Goal: Task Accomplishment & Management: Manage account settings

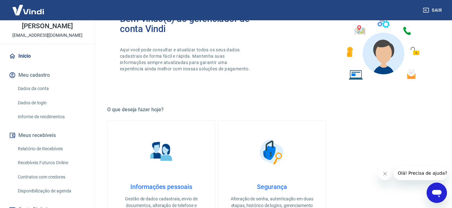
scroll to position [32, 0]
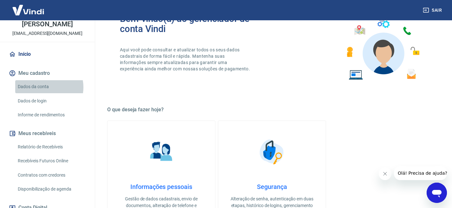
click at [43, 87] on link "Dados da conta" at bounding box center [51, 86] width 72 height 13
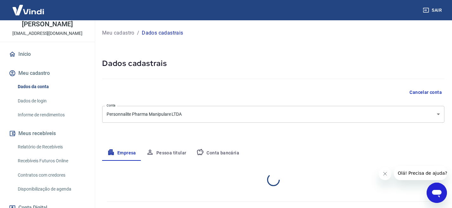
select select "SC"
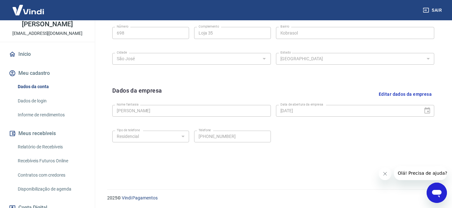
scroll to position [249, 0]
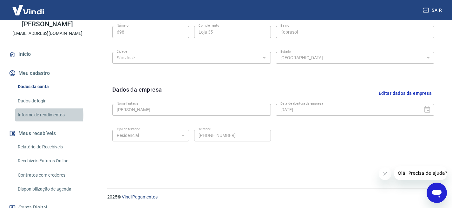
click at [48, 115] on link "Informe de rendimentos" at bounding box center [51, 114] width 72 height 13
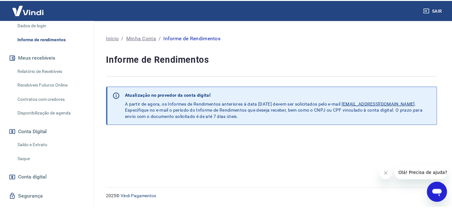
scroll to position [123, 0]
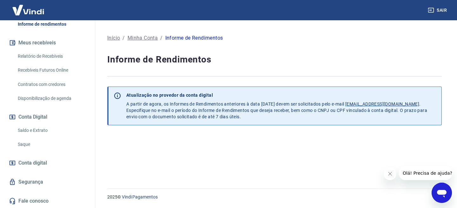
click at [39, 130] on link "Saldo e Extrato" at bounding box center [51, 130] width 72 height 13
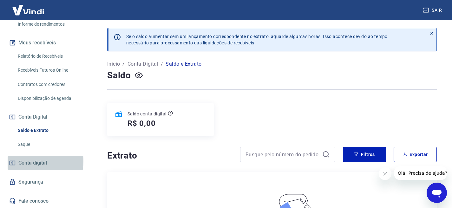
click at [33, 161] on span "Conta digital" at bounding box center [32, 163] width 29 height 9
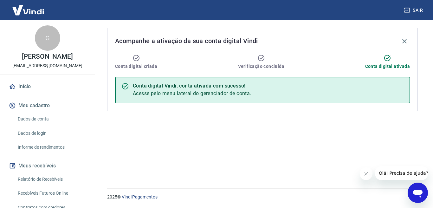
click at [23, 76] on div "G Gabriel Padua Yabu pharmapersonnalite@gmail.com Início Meu cadastro Dados da …" at bounding box center [47, 175] width 95 height 311
click at [25, 85] on link "Início" at bounding box center [48, 87] width 80 height 14
